Goal: Task Accomplishment & Management: Complete application form

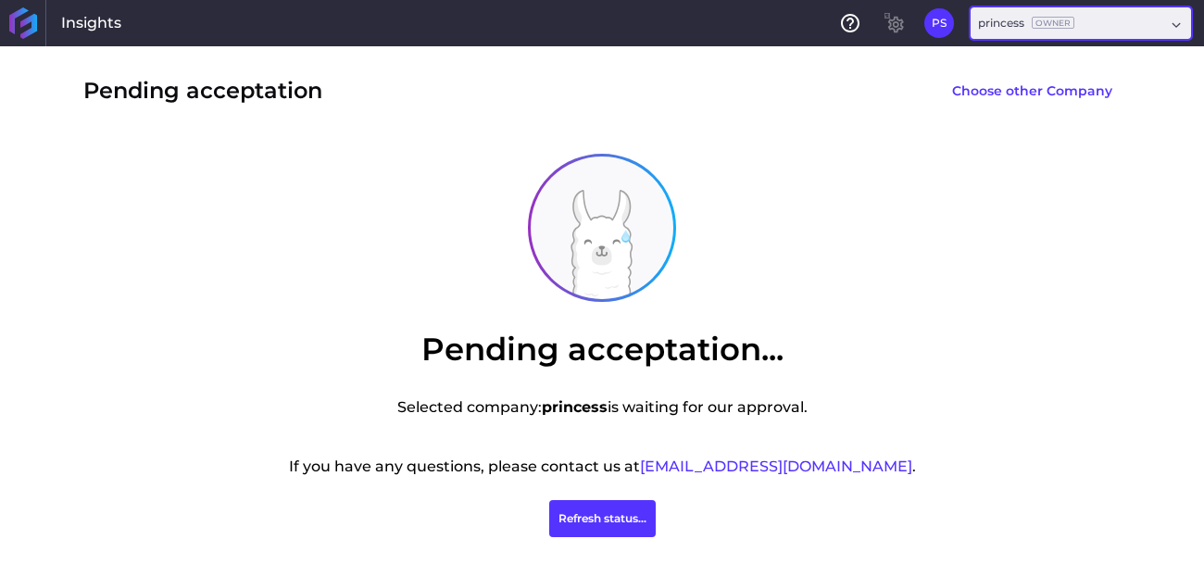
click at [1066, 15] on div "princess Owner" at bounding box center [1026, 23] width 96 height 17
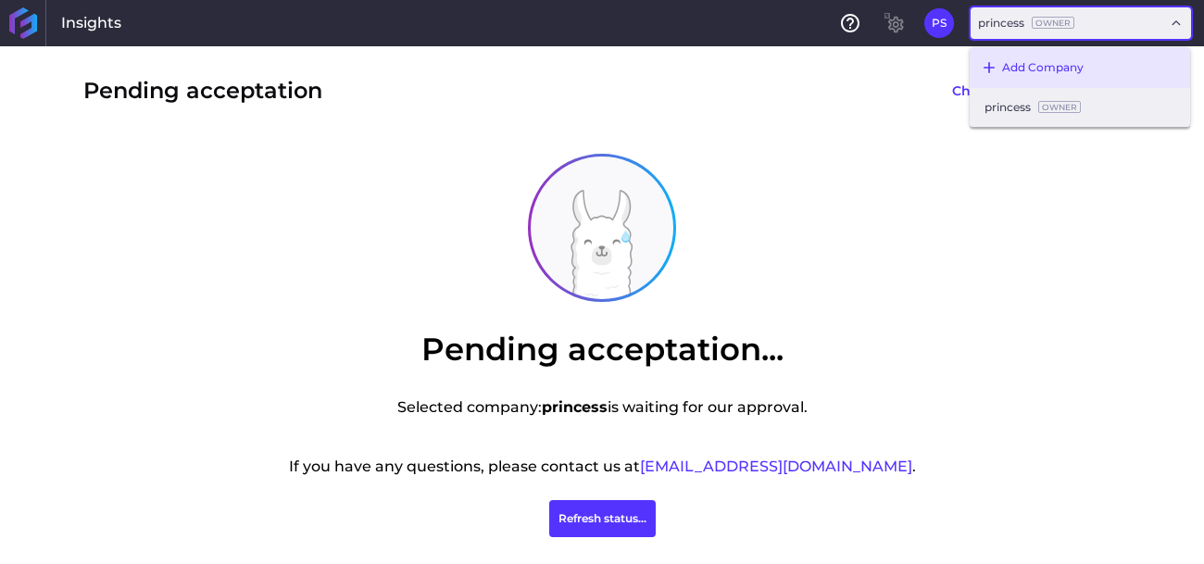
click at [1053, 62] on div "Add Company" at bounding box center [1080, 67] width 220 height 41
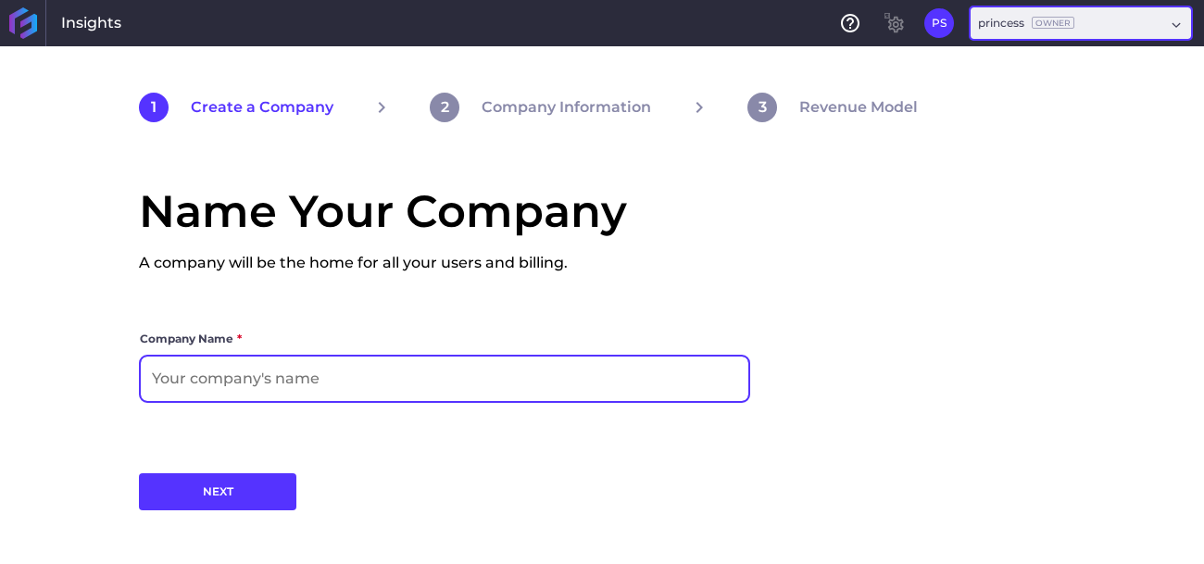
click at [512, 392] on input at bounding box center [445, 379] width 608 height 44
type input "witkoooooooo"
click button "NEXT" at bounding box center [217, 491] width 157 height 37
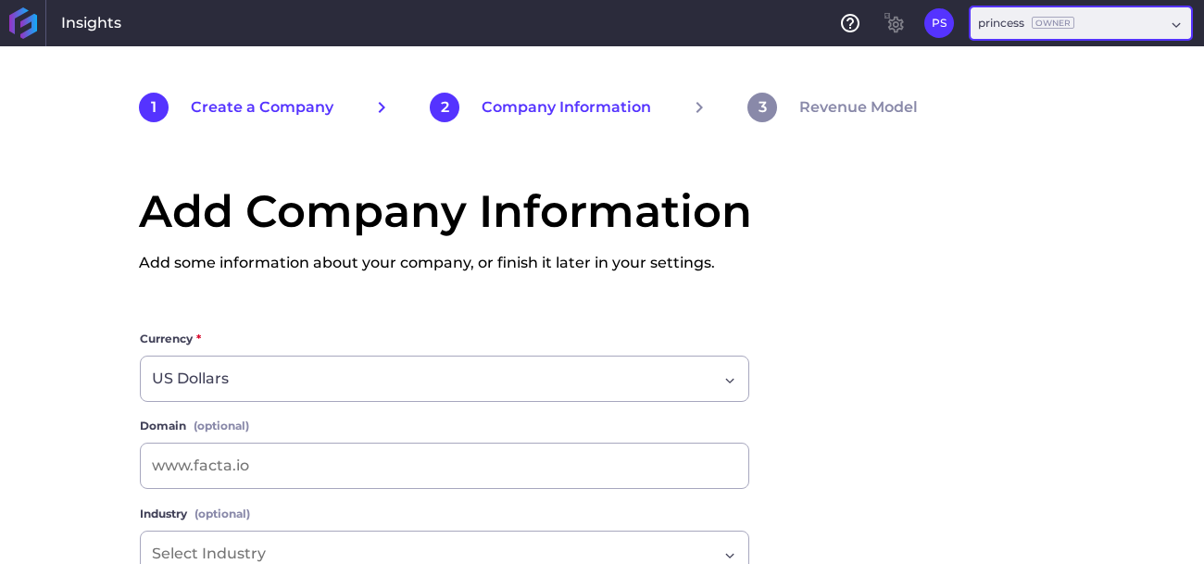
scroll to position [150, 0]
